Goal: Check status: Check status

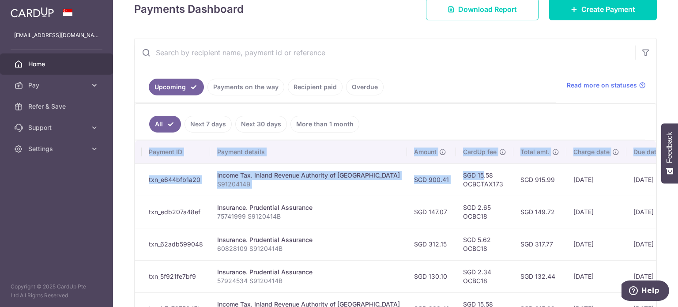
scroll to position [0, 162]
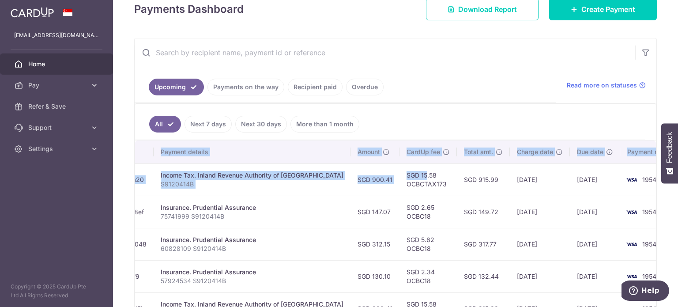
drag, startPoint x: 542, startPoint y: 176, endPoint x: 529, endPoint y: 177, distance: 12.4
click at [529, 177] on tr "Update payment Cancel payment Scheduled for charge txn_e644bfb1a20 Income Tax. …" at bounding box center [330, 179] width 714 height 32
click at [529, 177] on td "[DATE]" at bounding box center [539, 179] width 60 height 32
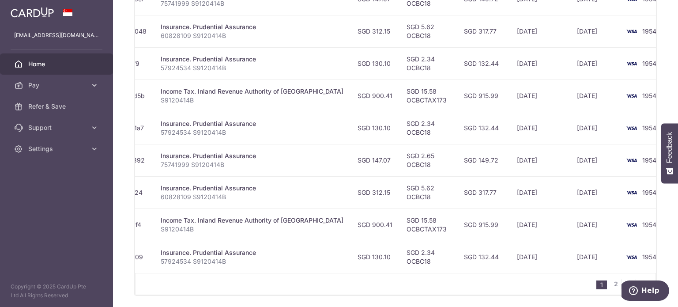
scroll to position [378, 0]
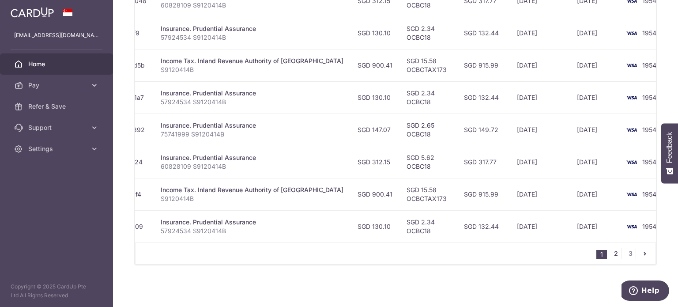
click at [613, 257] on link "2" at bounding box center [615, 253] width 11 height 11
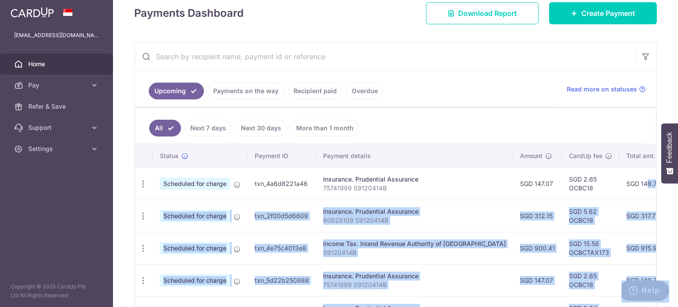
scroll to position [0, 162]
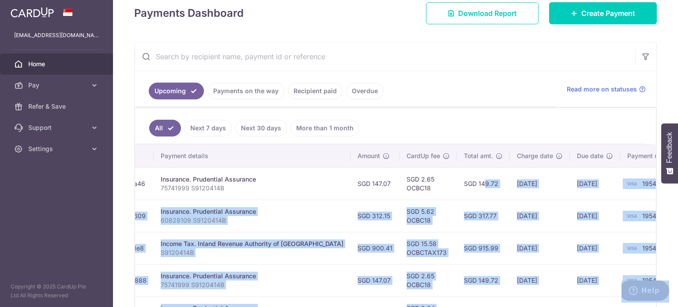
drag, startPoint x: 598, startPoint y: 182, endPoint x: 470, endPoint y: 181, distance: 127.9
click at [470, 181] on td "SGD 149.72" at bounding box center [483, 183] width 53 height 32
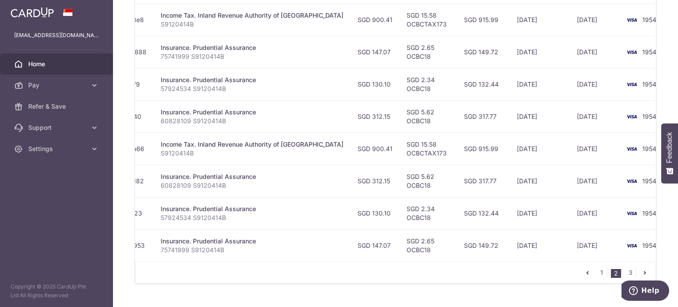
scroll to position [378, 0]
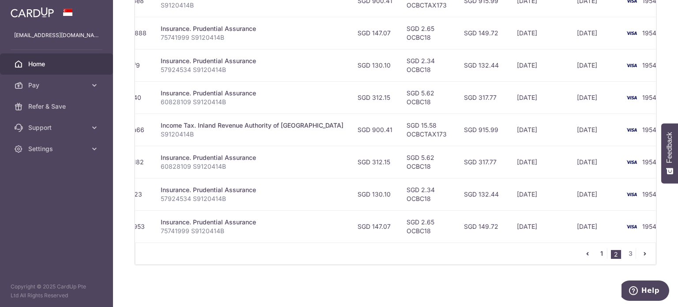
click at [596, 251] on link "1" at bounding box center [601, 253] width 11 height 11
